Goal: Information Seeking & Learning: Find specific fact

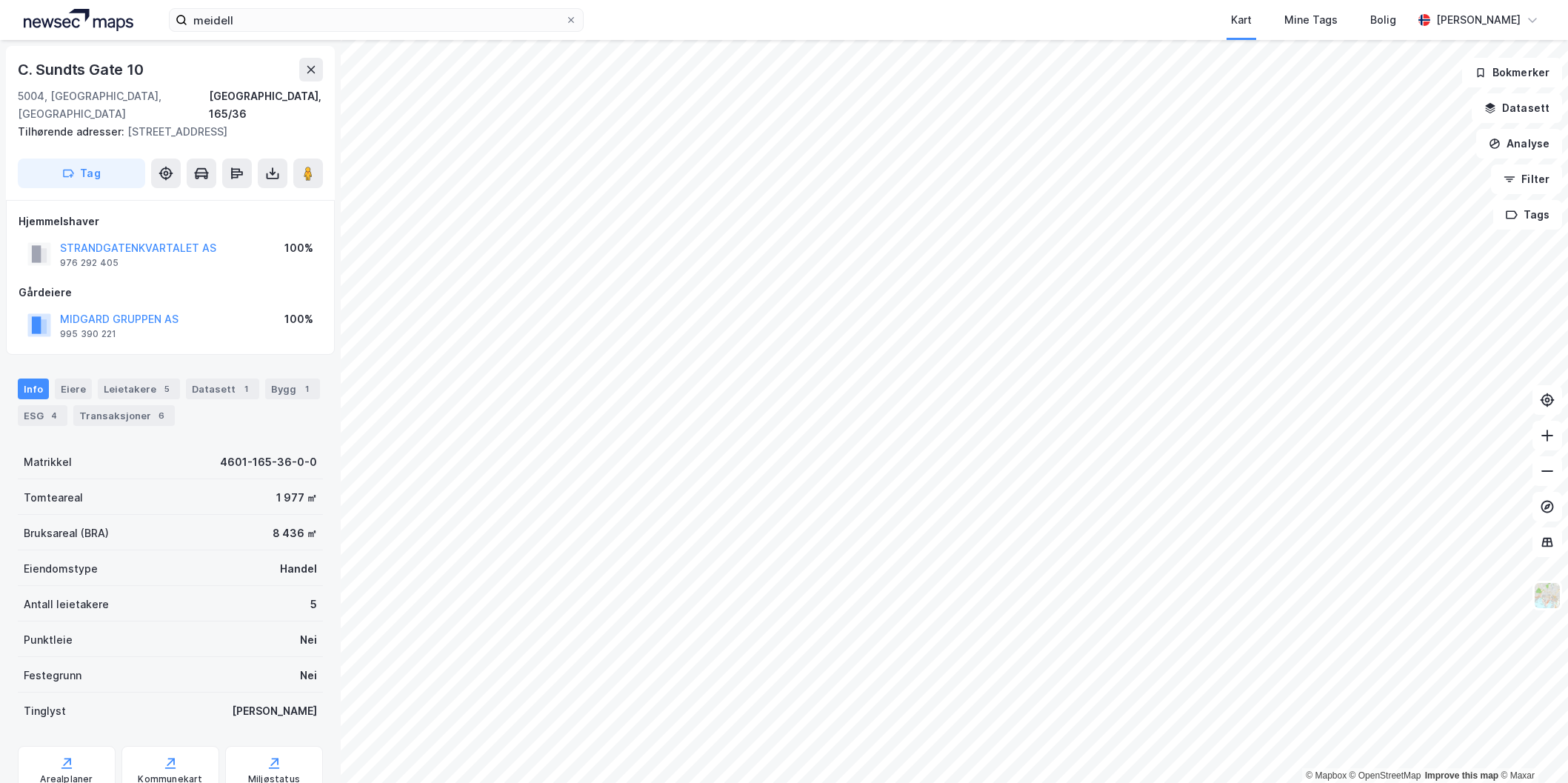
scroll to position [2, 0]
click at [327, 24] on input "meidell" at bounding box center [376, 20] width 378 height 23
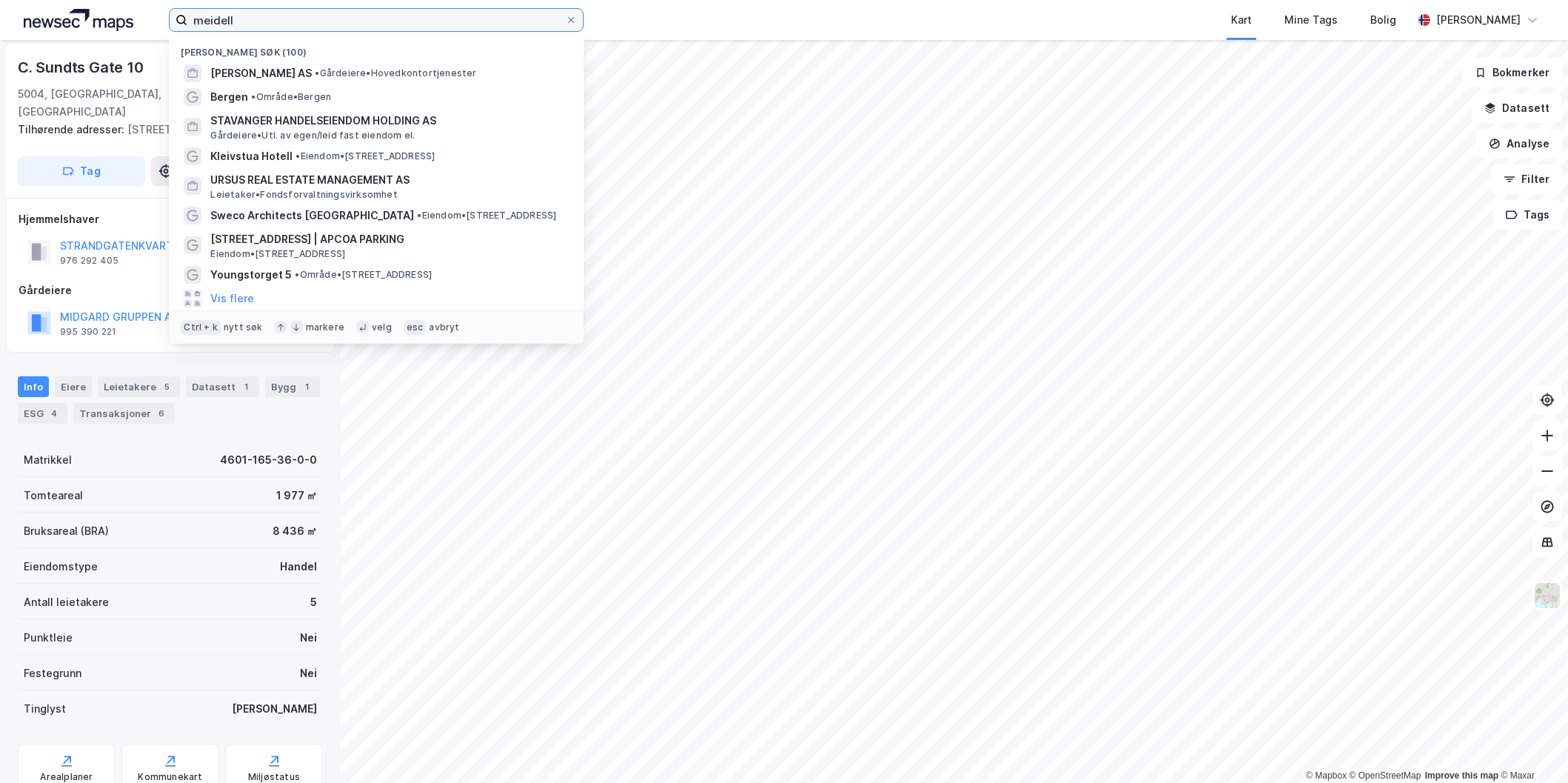
click at [327, 25] on input "meidell" at bounding box center [376, 20] width 378 height 23
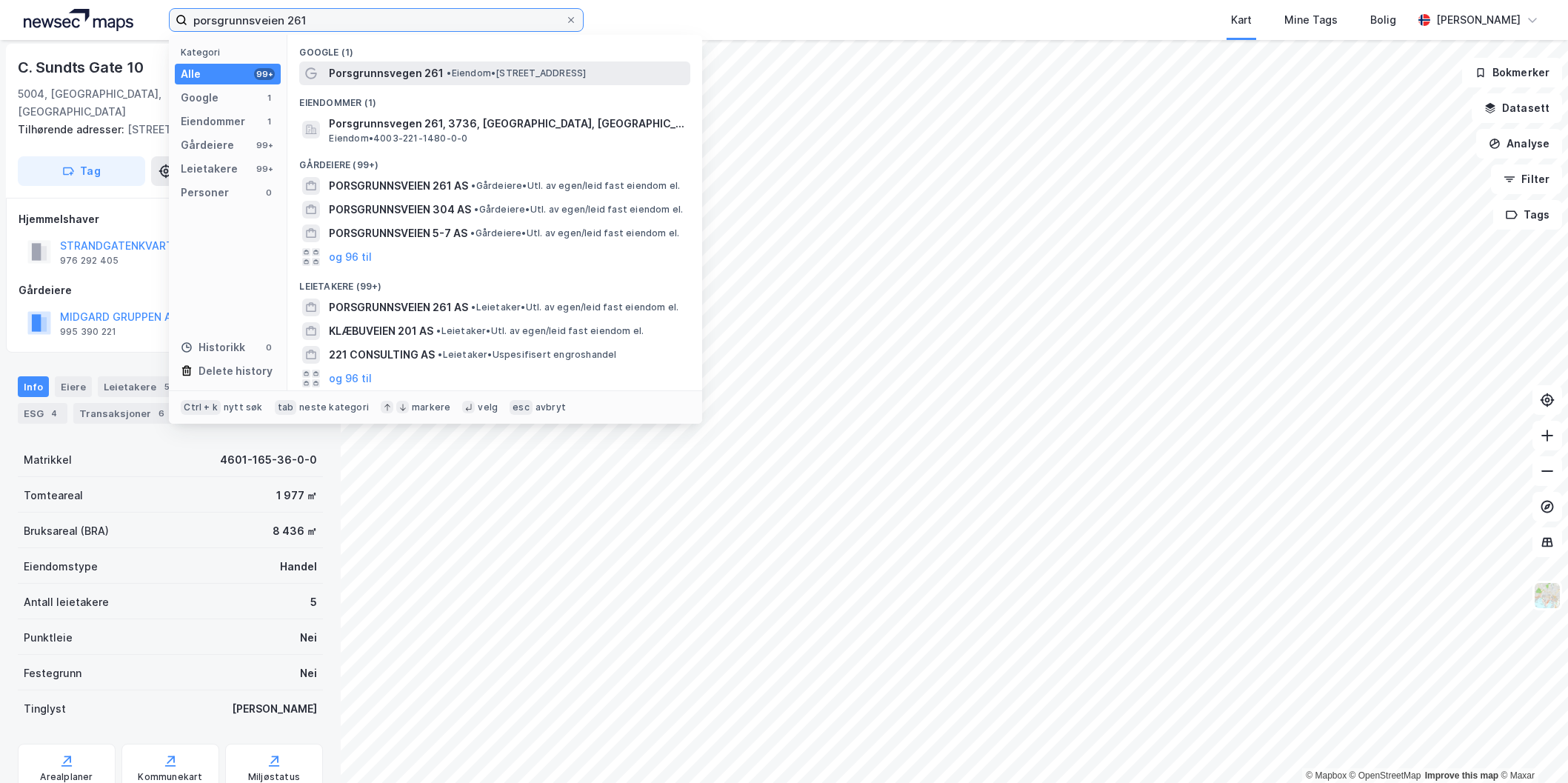
type input "porsgrunnsveien 261"
click at [427, 83] on div "Porsgrunnsvegen 261 • Eiendom • [STREET_ADDRESS]" at bounding box center [494, 73] width 391 height 23
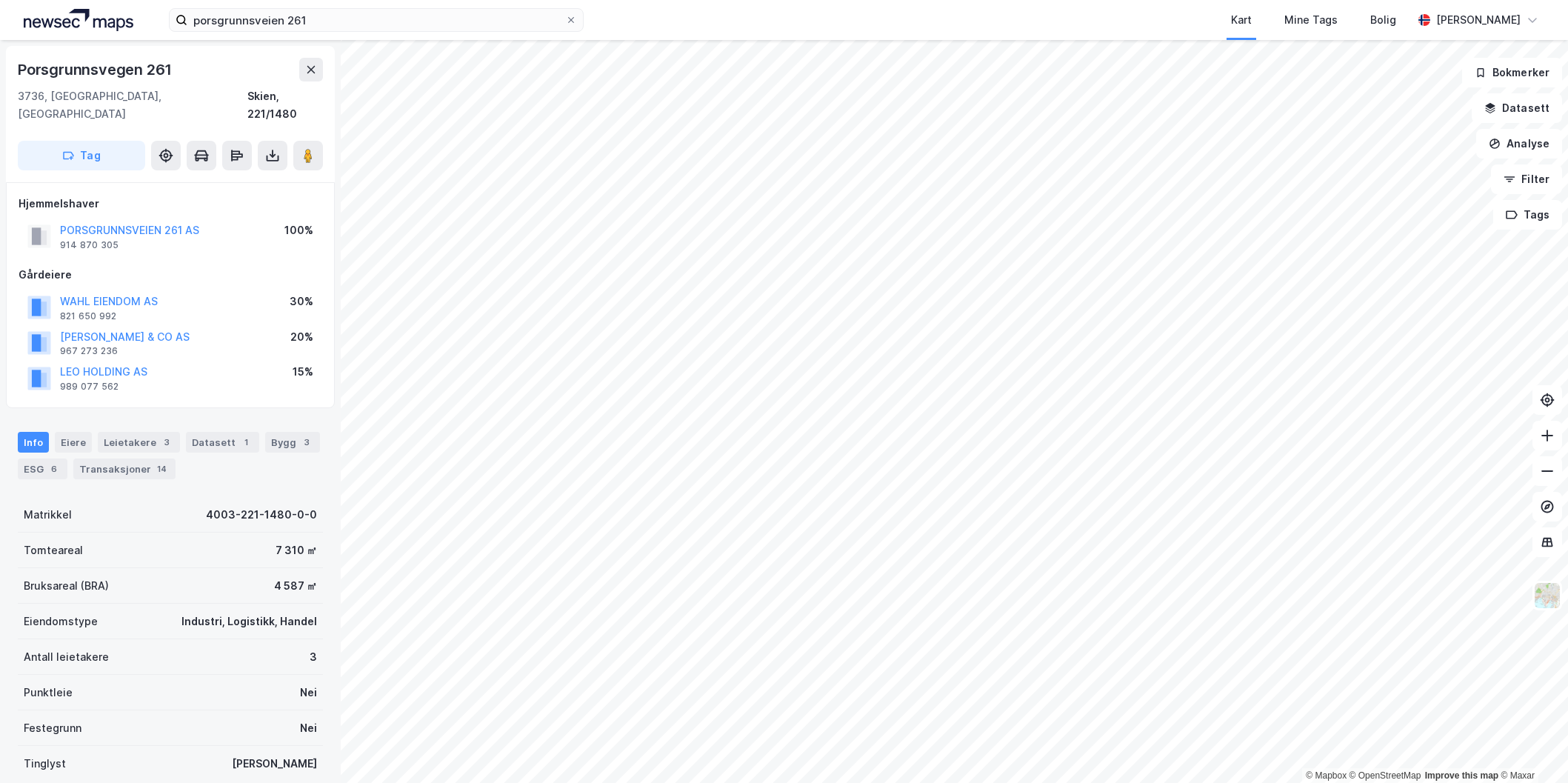
scroll to position [2, 0]
click at [160, 219] on div "PORSGRUNNSVEIEN 261 AS" at bounding box center [129, 228] width 139 height 18
click at [0, 0] on button "PORSGRUNNSVEIEN 261 AS" at bounding box center [0, 0] width 0 height 0
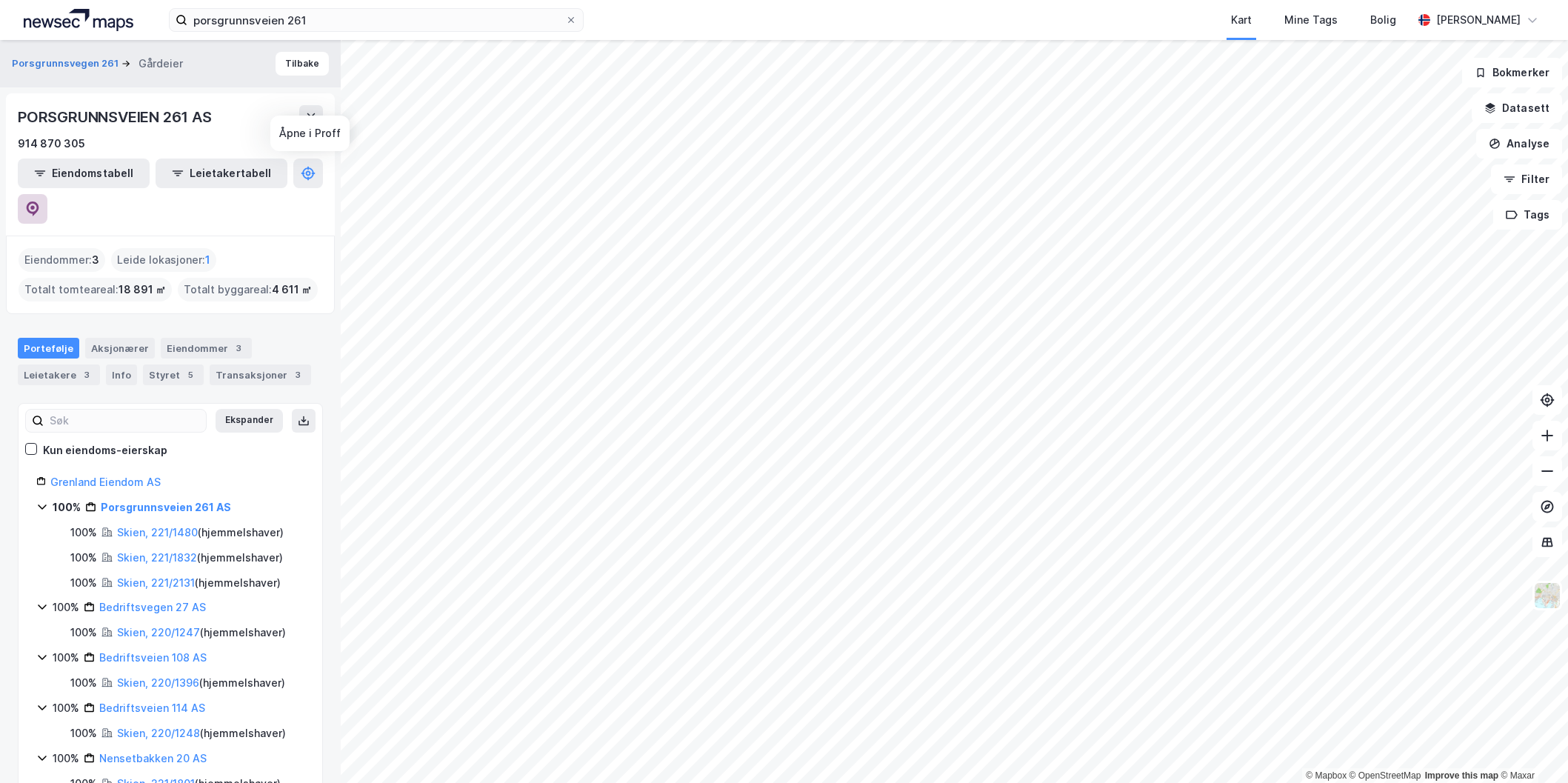
click at [48, 194] on button at bounding box center [33, 209] width 30 height 30
